Goal: Information Seeking & Learning: Check status

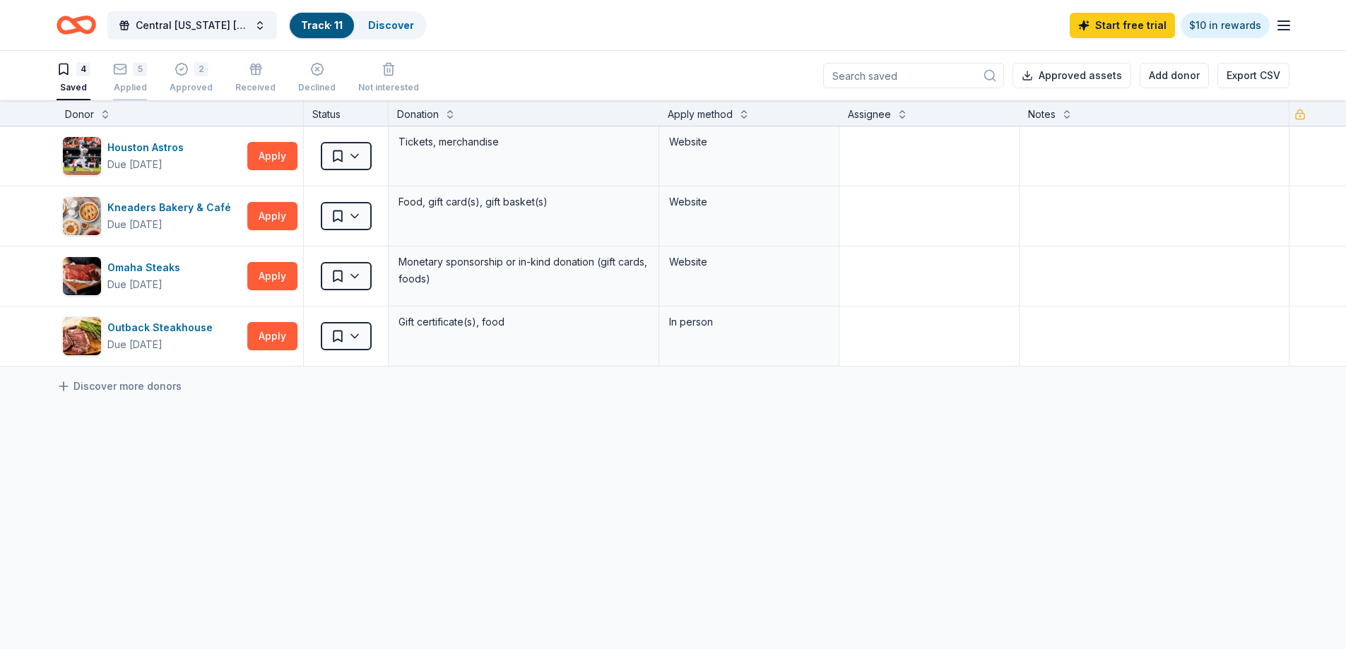
drag, startPoint x: 157, startPoint y: 73, endPoint x: 141, endPoint y: 79, distance: 17.2
click at [157, 73] on div "4 Saved 5 Applied 2 Approved Received Declined Not interested" at bounding box center [238, 79] width 363 height 44
click at [133, 78] on div "5 Applied" at bounding box center [130, 77] width 34 height 31
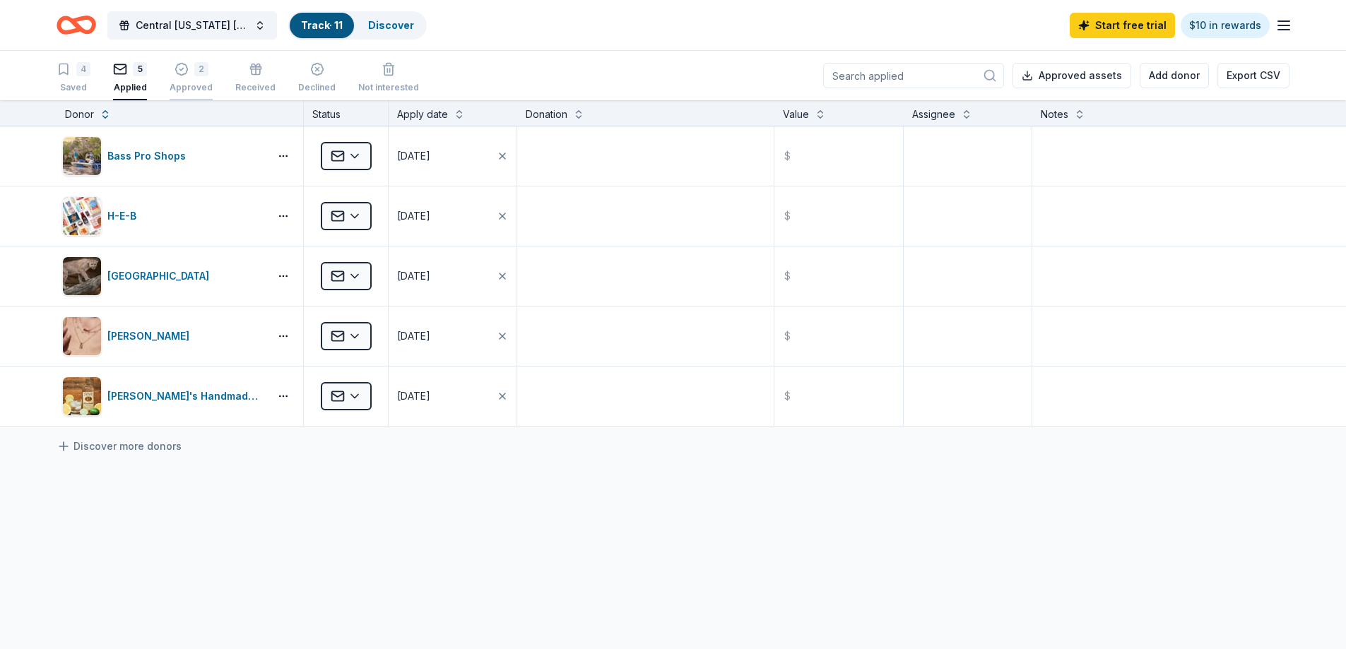
click at [185, 81] on div "2 Approved" at bounding box center [191, 77] width 43 height 31
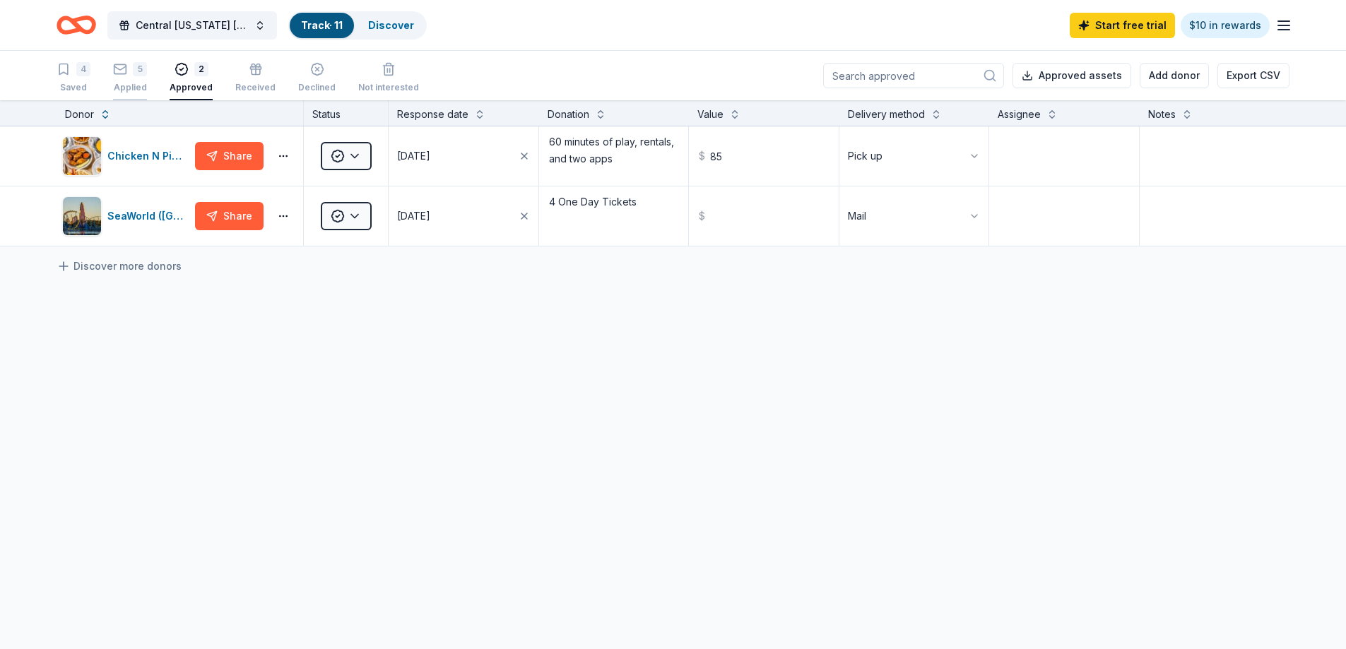
click at [141, 83] on div "Applied" at bounding box center [130, 87] width 34 height 11
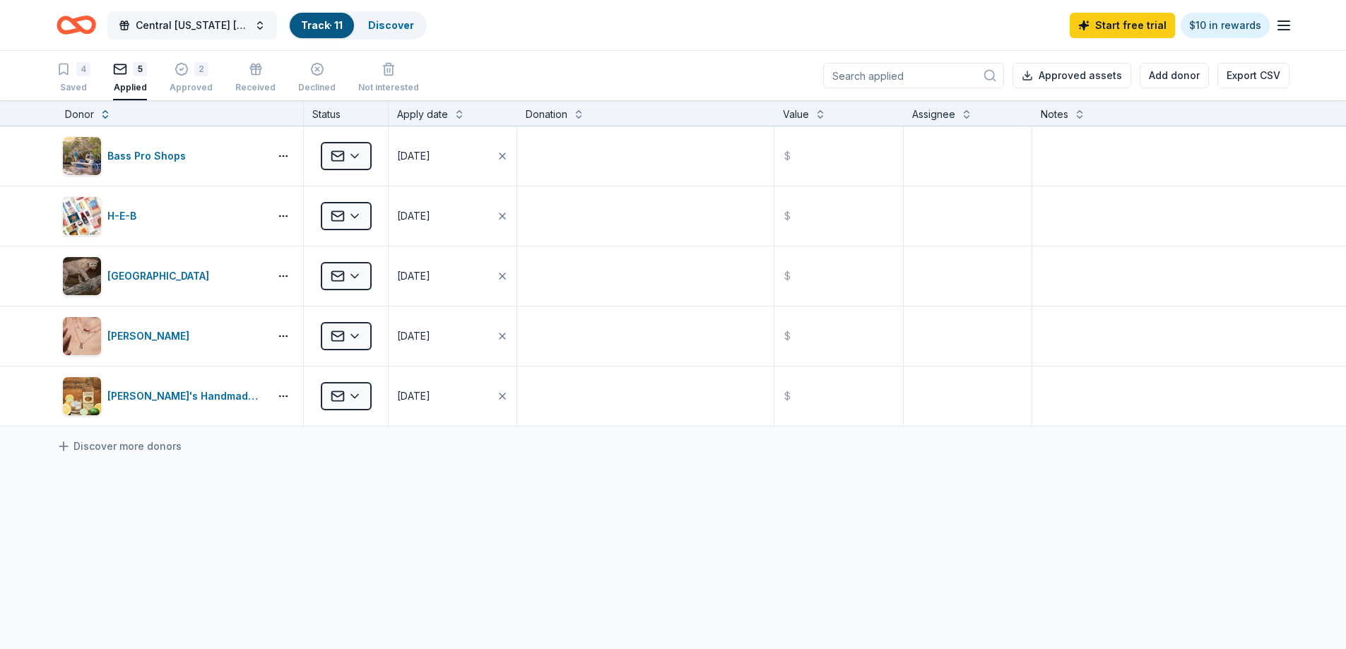
click at [209, 19] on span "Central [US_STATE] [PERSON_NAME] Foundation Charity Golf Tournament" at bounding box center [192, 25] width 113 height 17
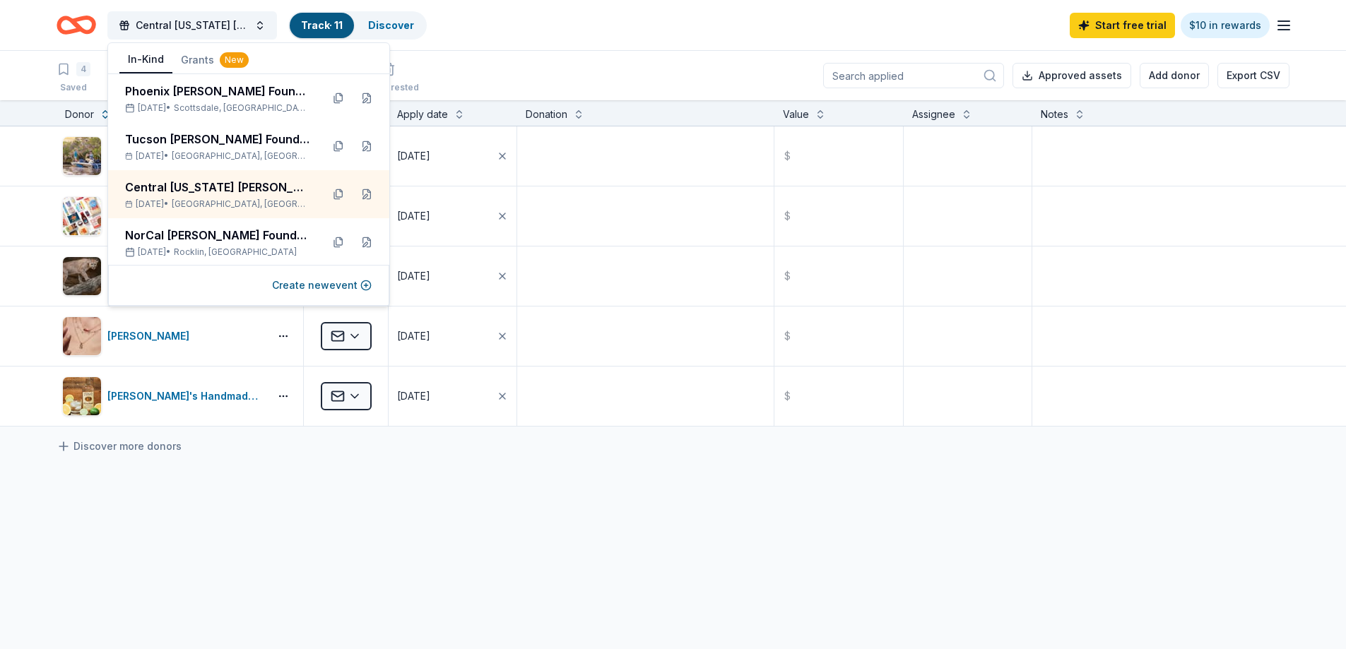
click at [481, 17] on div "Central [US_STATE] [PERSON_NAME] Foundation Charity Golf Tournament Track · 11 …" at bounding box center [673, 24] width 1233 height 33
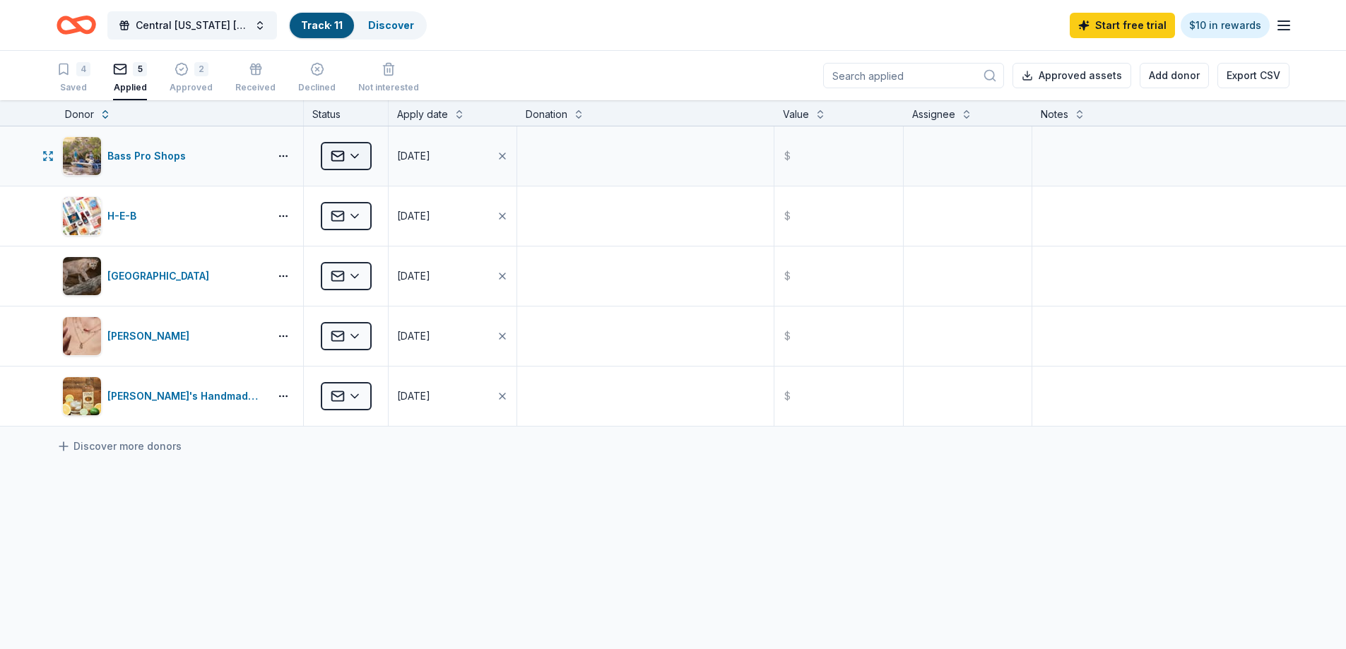
click at [360, 155] on html "Central [US_STATE] [PERSON_NAME] Foundation Charity Golf Tournament Track · 11 …" at bounding box center [673, 324] width 1346 height 649
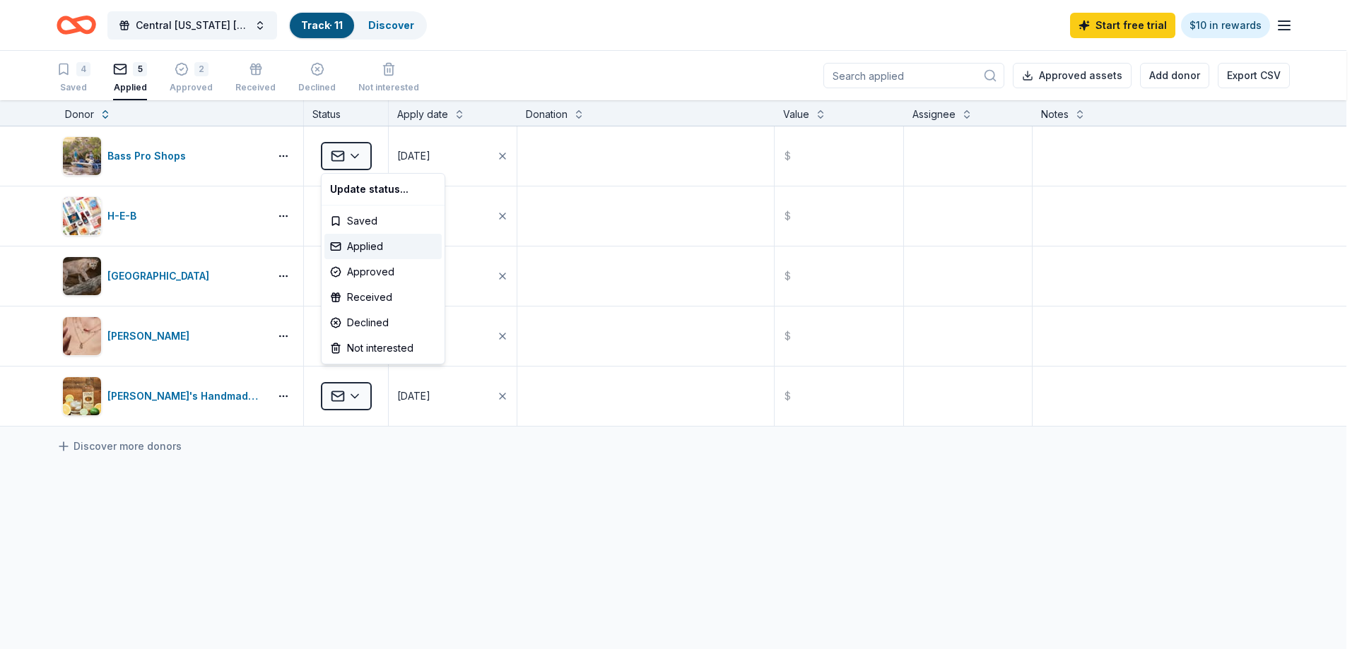
click at [522, 570] on html "Central [US_STATE] [PERSON_NAME] Foundation Charity Golf Tournament Track · 11 …" at bounding box center [678, 324] width 1357 height 649
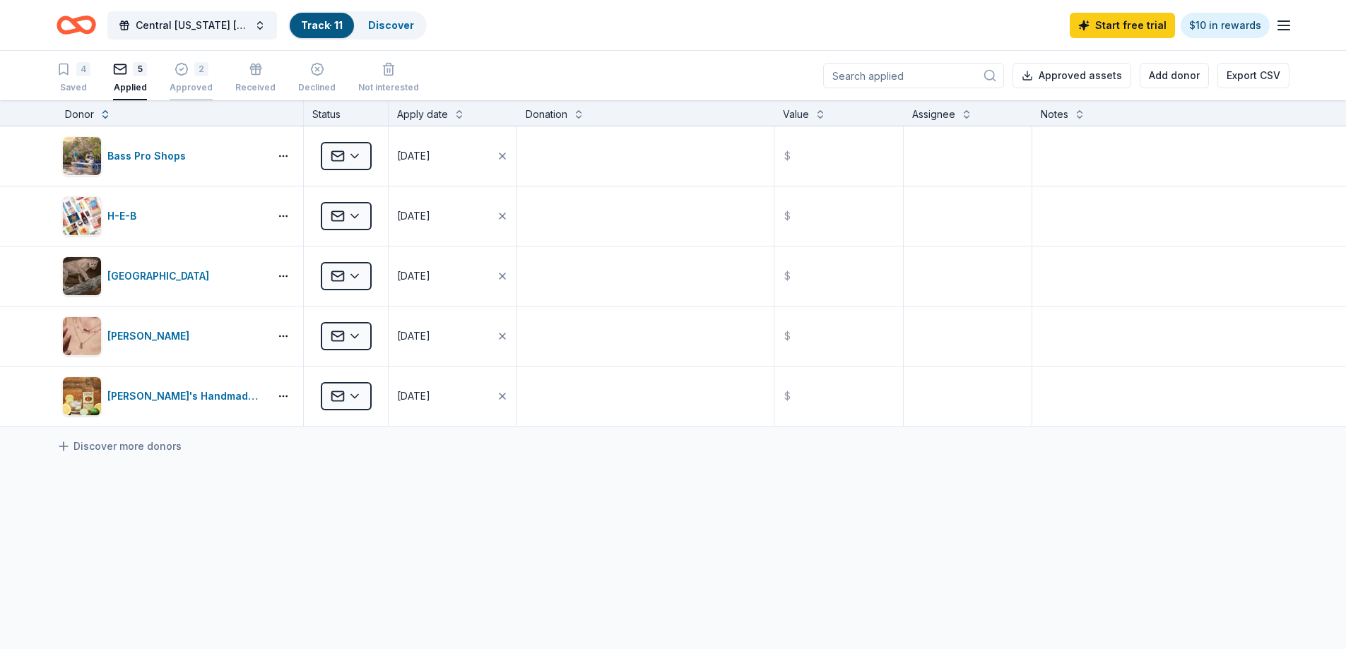
click at [190, 79] on div "2 Approved" at bounding box center [191, 77] width 43 height 31
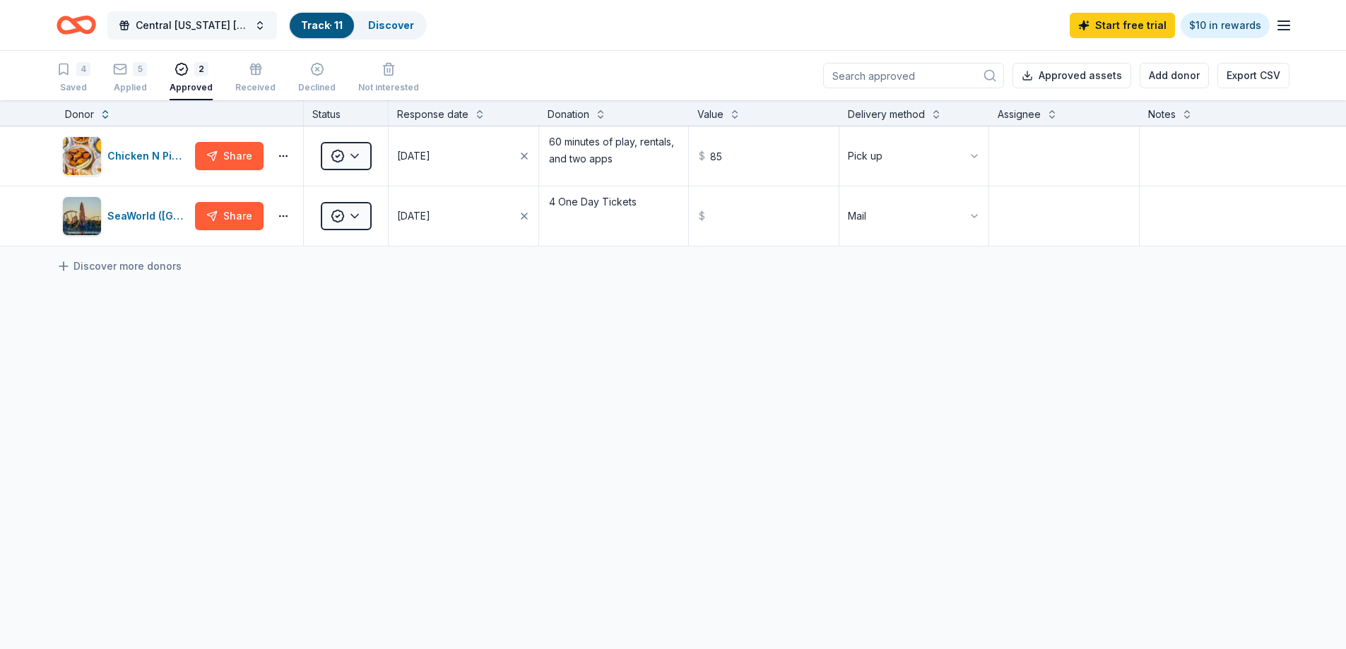
click at [225, 20] on span "Central [US_STATE] [PERSON_NAME] Foundation Charity Golf Tournament" at bounding box center [192, 25] width 113 height 17
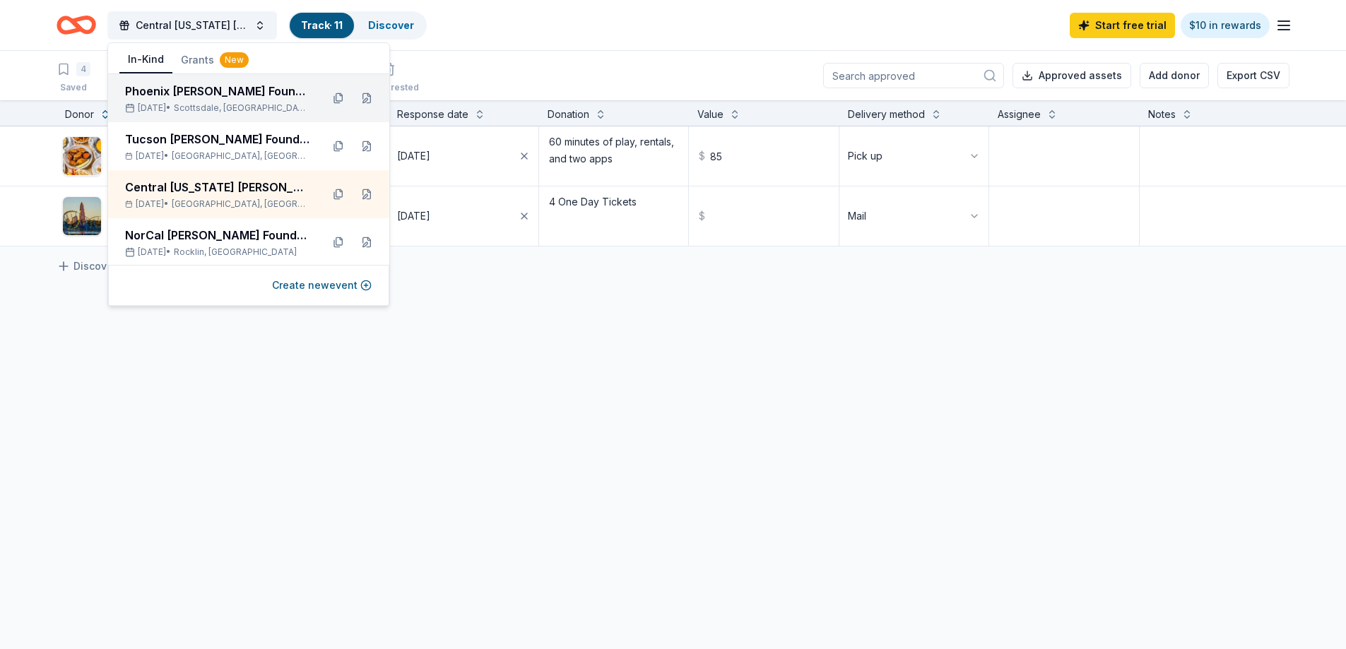
click at [213, 104] on span "Scottsdale, [GEOGRAPHIC_DATA]" at bounding box center [242, 107] width 136 height 11
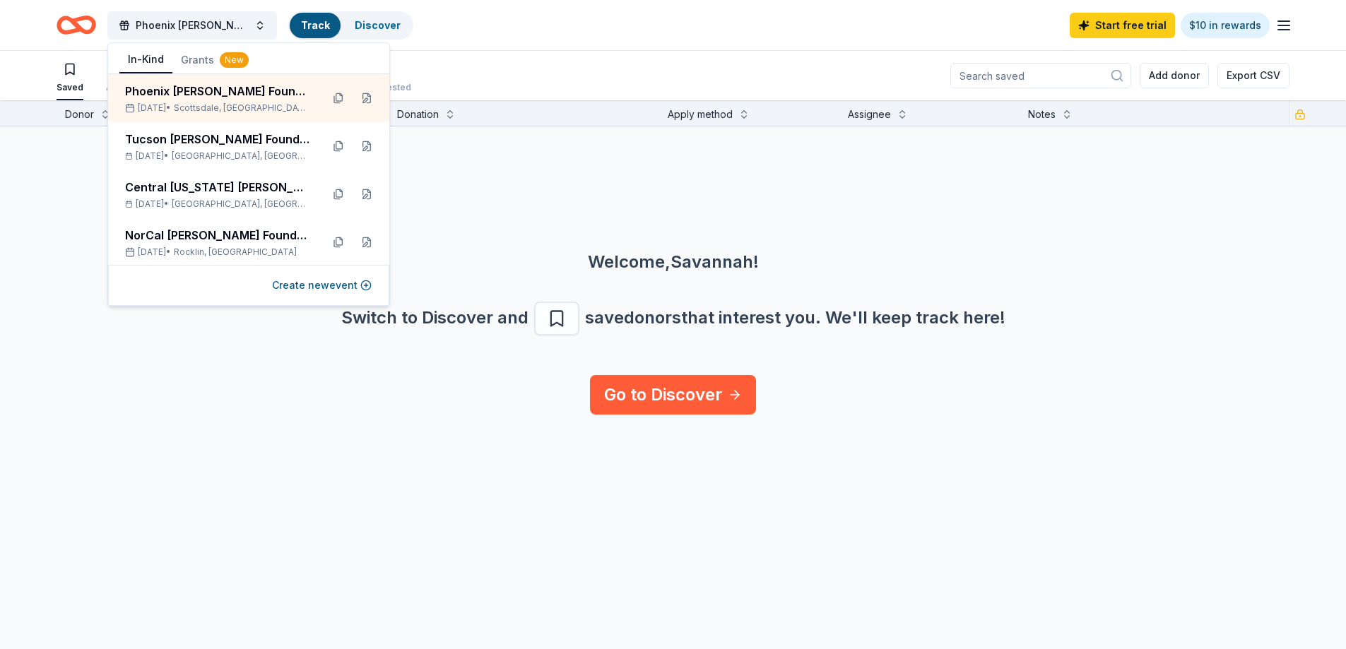
click at [604, 189] on div "Welcome, [GEOGRAPHIC_DATA] ! Switch to Discover and save donors that interest y…" at bounding box center [673, 251] width 1346 height 249
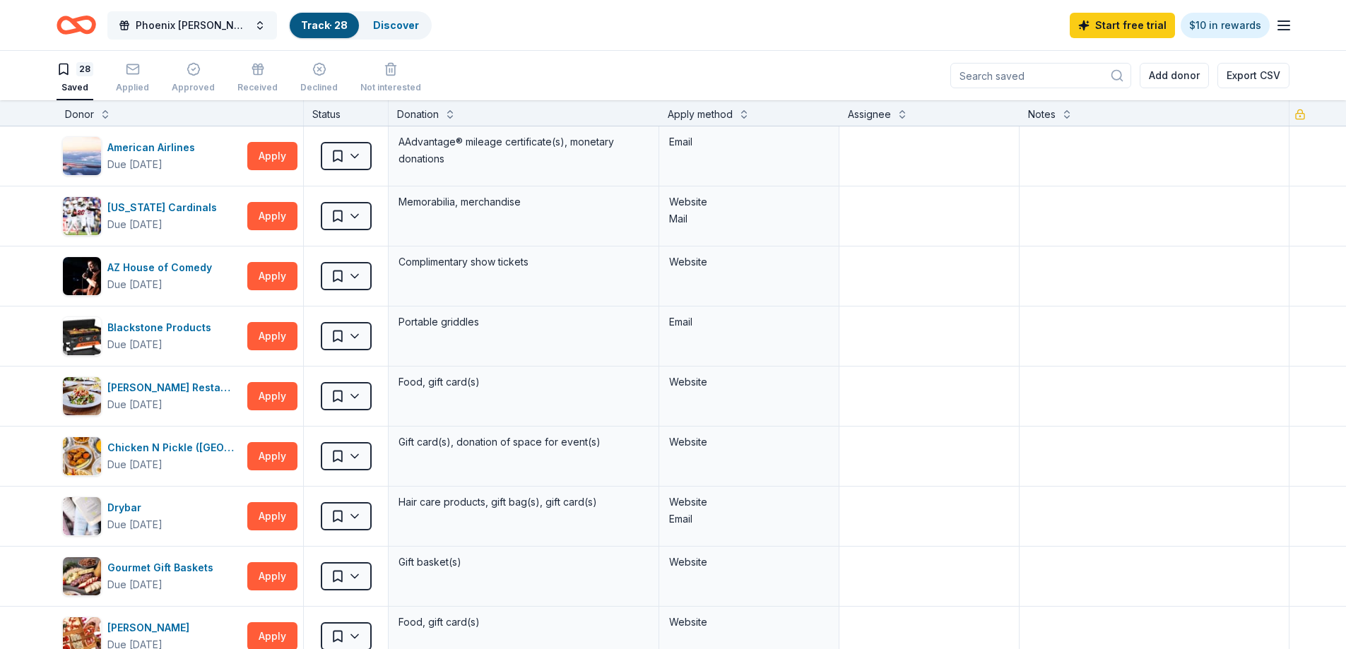
click at [219, 23] on span "Phoenix [PERSON_NAME] Foundation Charity Golf Tournament" at bounding box center [192, 25] width 113 height 17
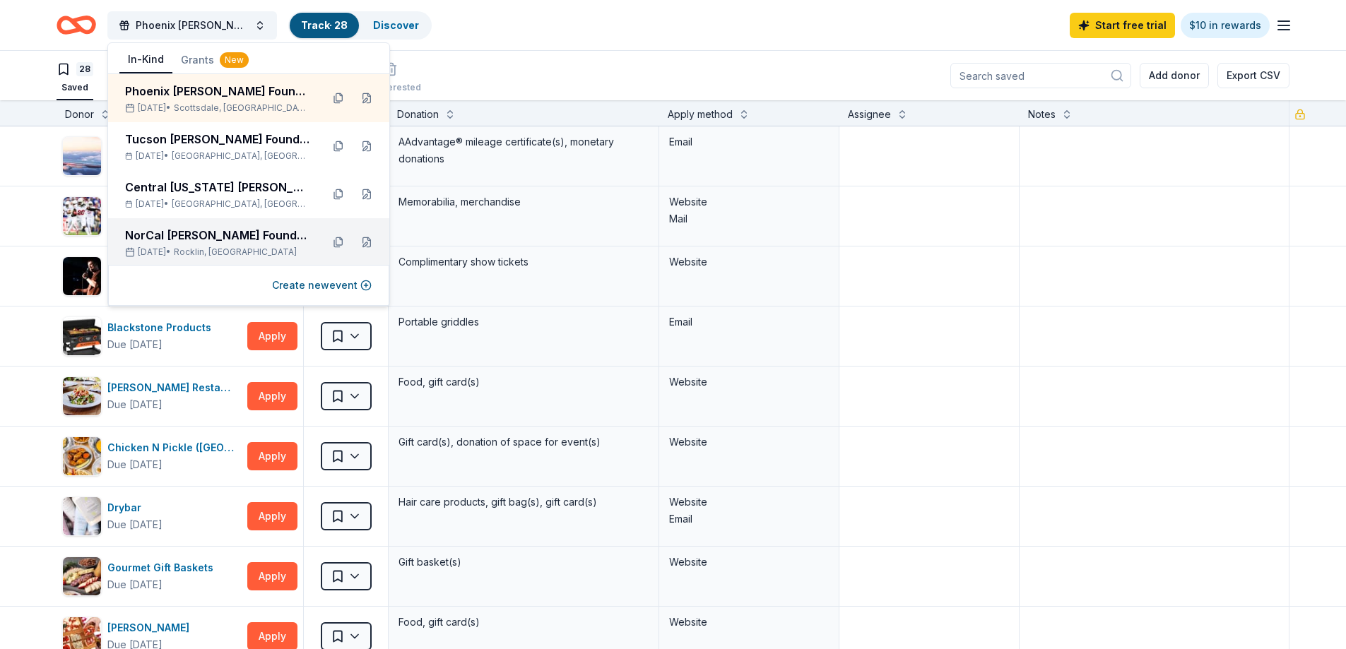
click at [204, 246] on div "NorCal [PERSON_NAME] Foundation Charity Golf Tournament [DATE] • [GEOGRAPHIC_DA…" at bounding box center [217, 242] width 185 height 31
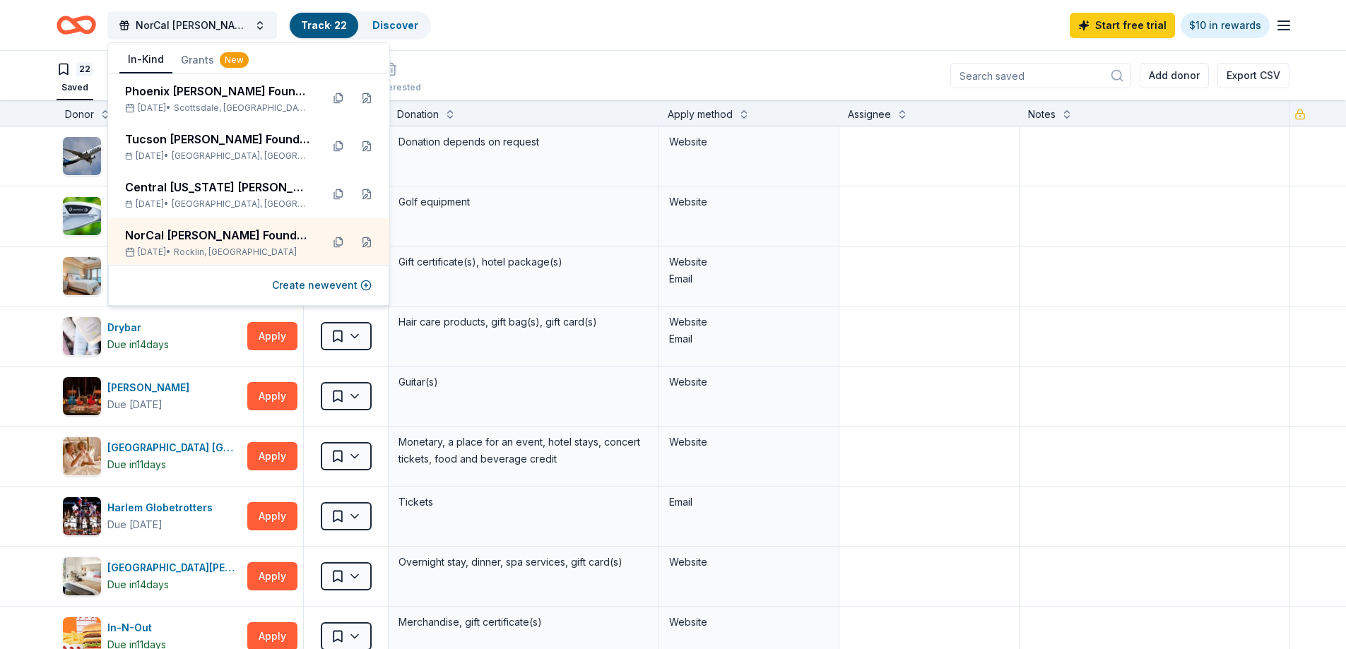
click at [811, 78] on div "22 Saved Applied Approved Received Declined Not interested Add donor Export CSV" at bounding box center [673, 75] width 1233 height 49
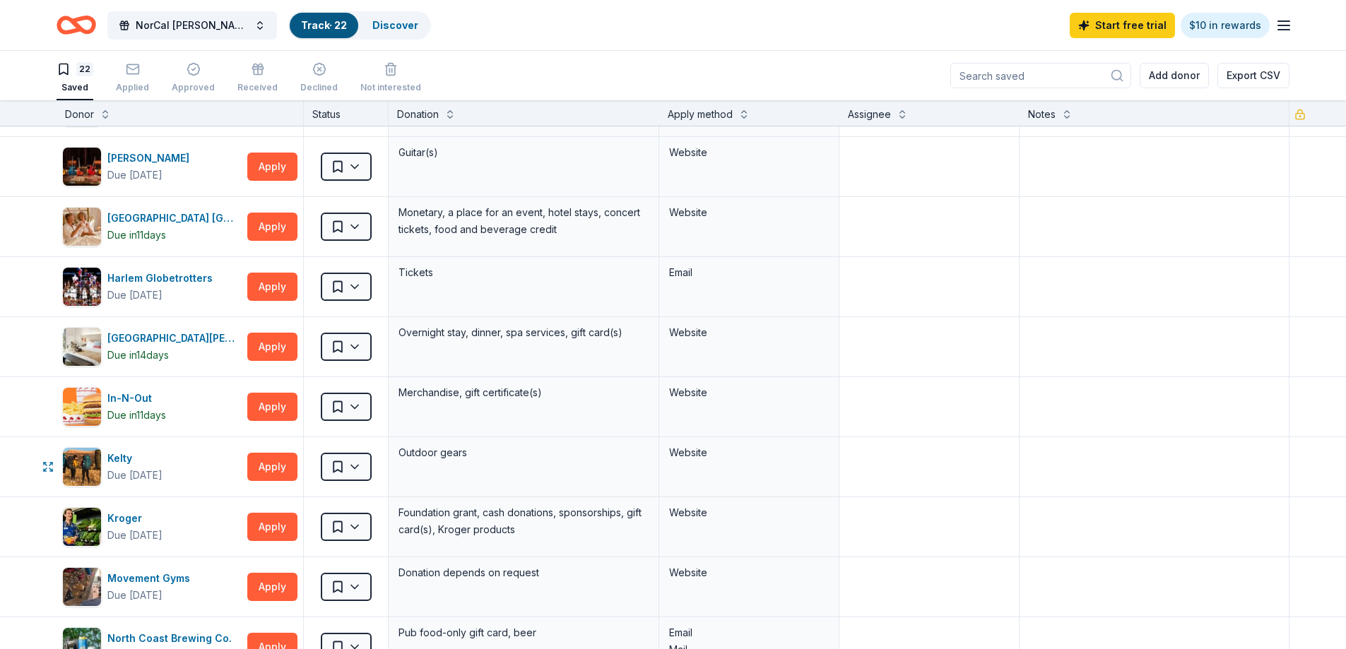
scroll to position [71, 0]
